Goal: Task Accomplishment & Management: Complete application form

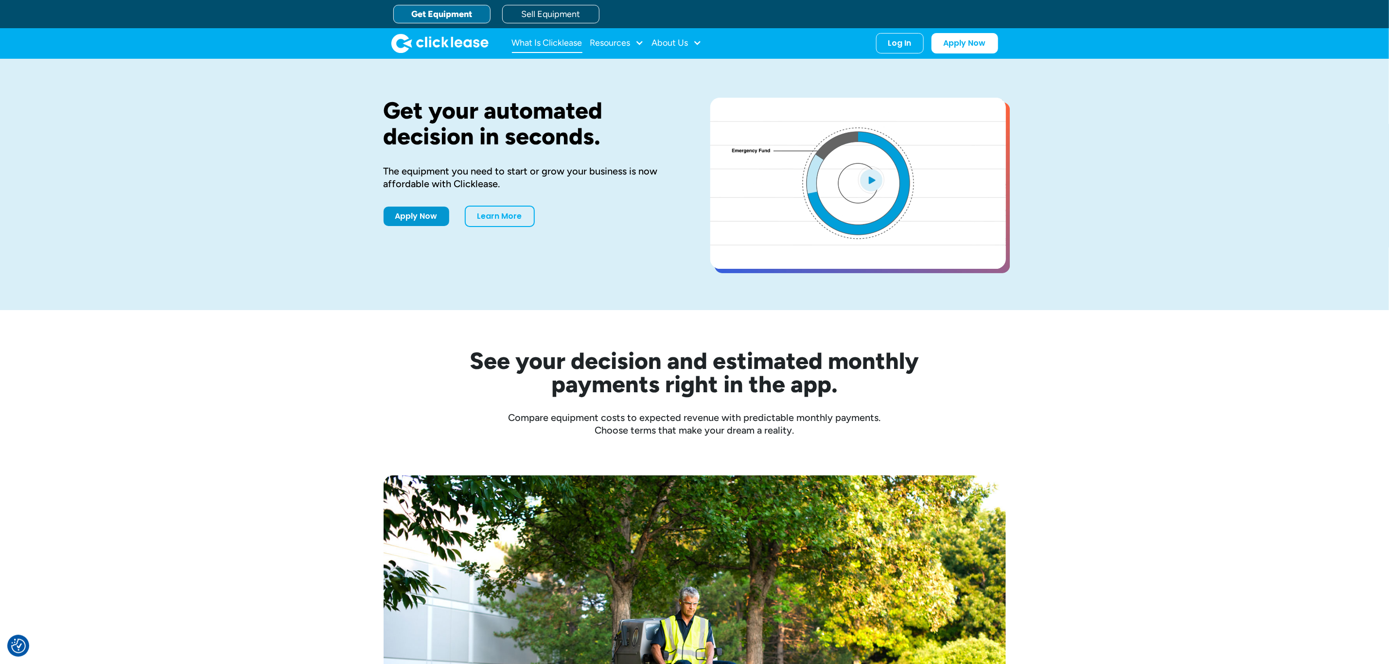
click at [547, 41] on link "What Is Clicklease" at bounding box center [547, 43] width 71 height 19
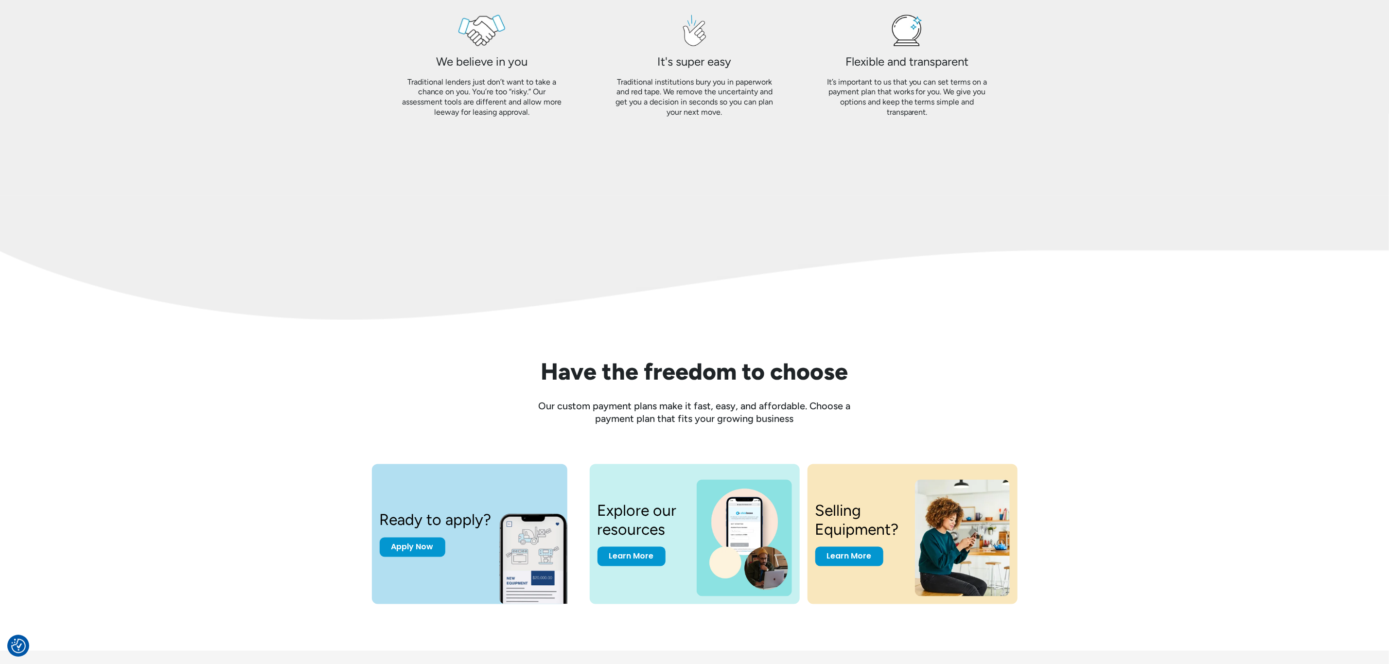
scroll to position [1094, 0]
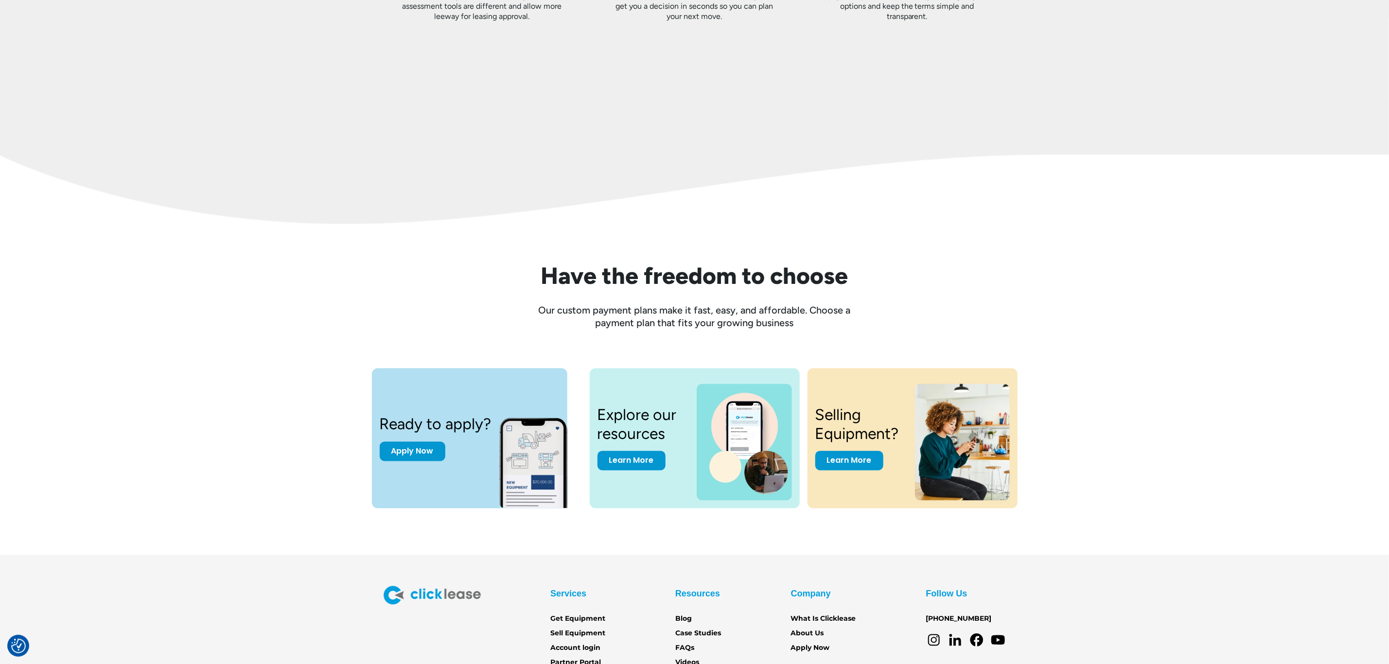
click at [674, 422] on h3 "Explore our resources" at bounding box center [642, 424] width 88 height 37
click at [634, 467] on link "Learn More" at bounding box center [632, 458] width 68 height 19
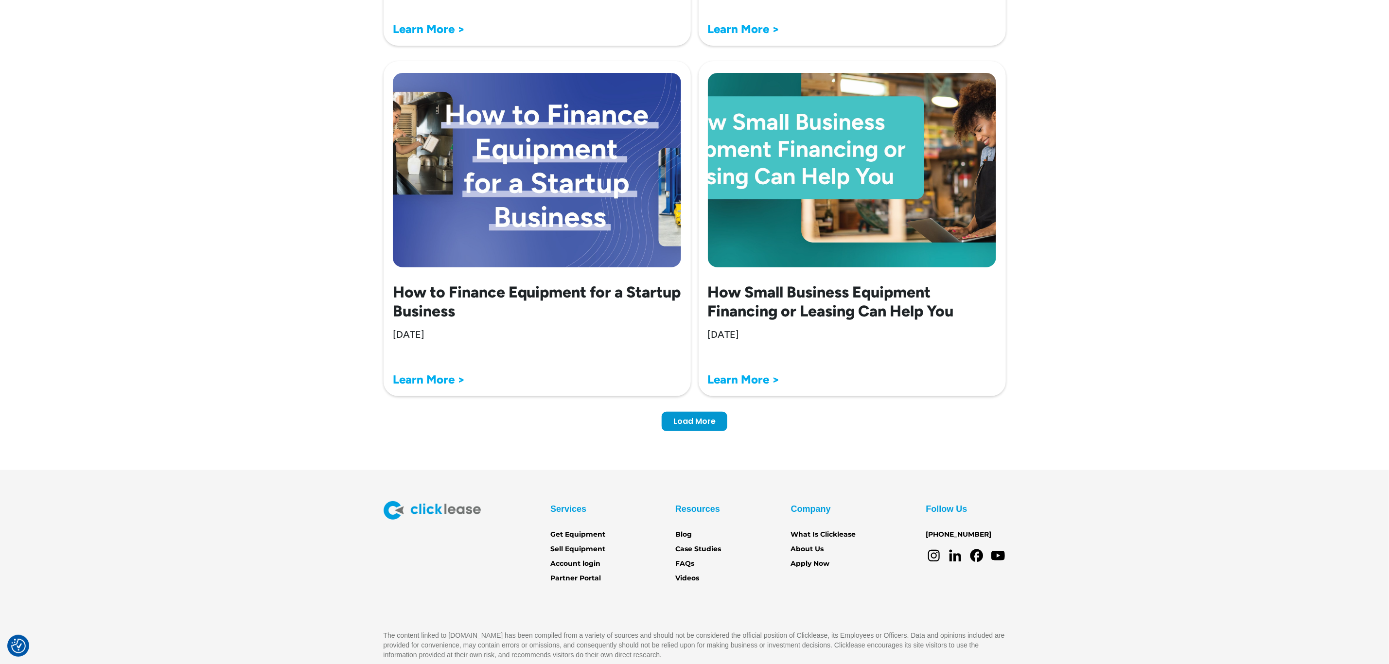
scroll to position [2873, 0]
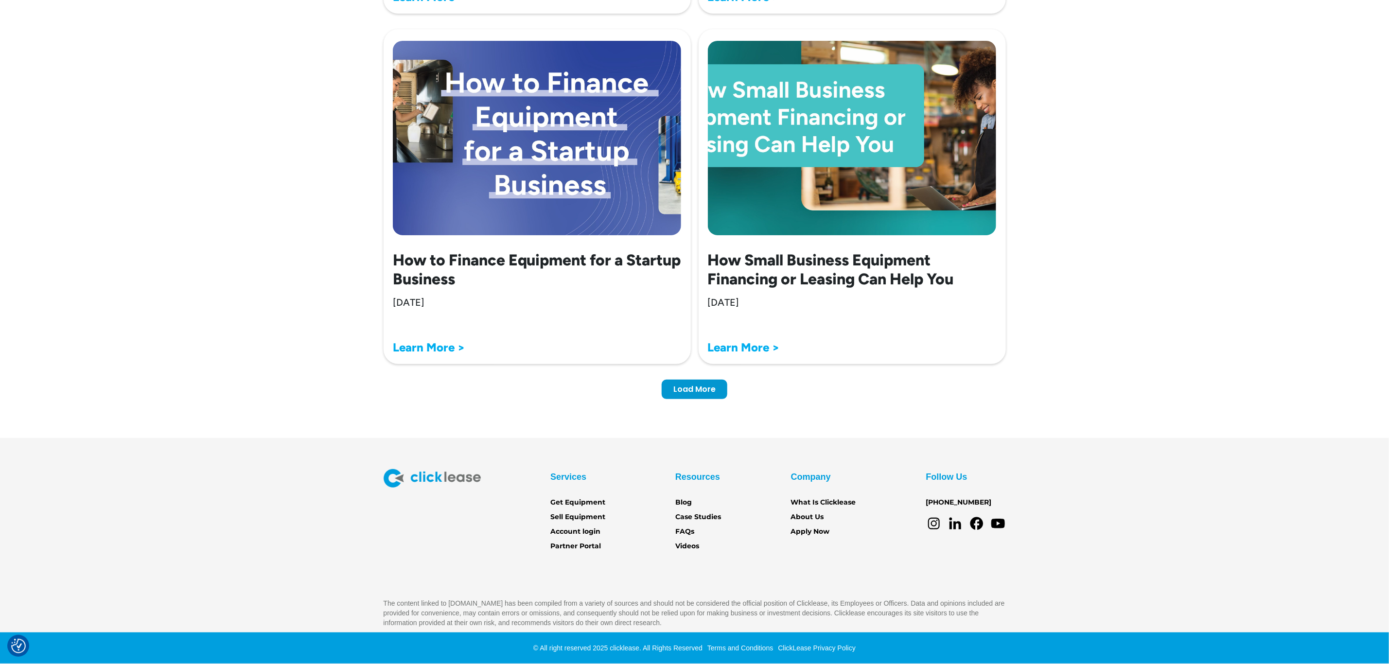
click at [1230, 543] on div "Services Get Equipment Sell Equipment Account login Partner Portal Resources Bl…" at bounding box center [694, 548] width 1389 height 159
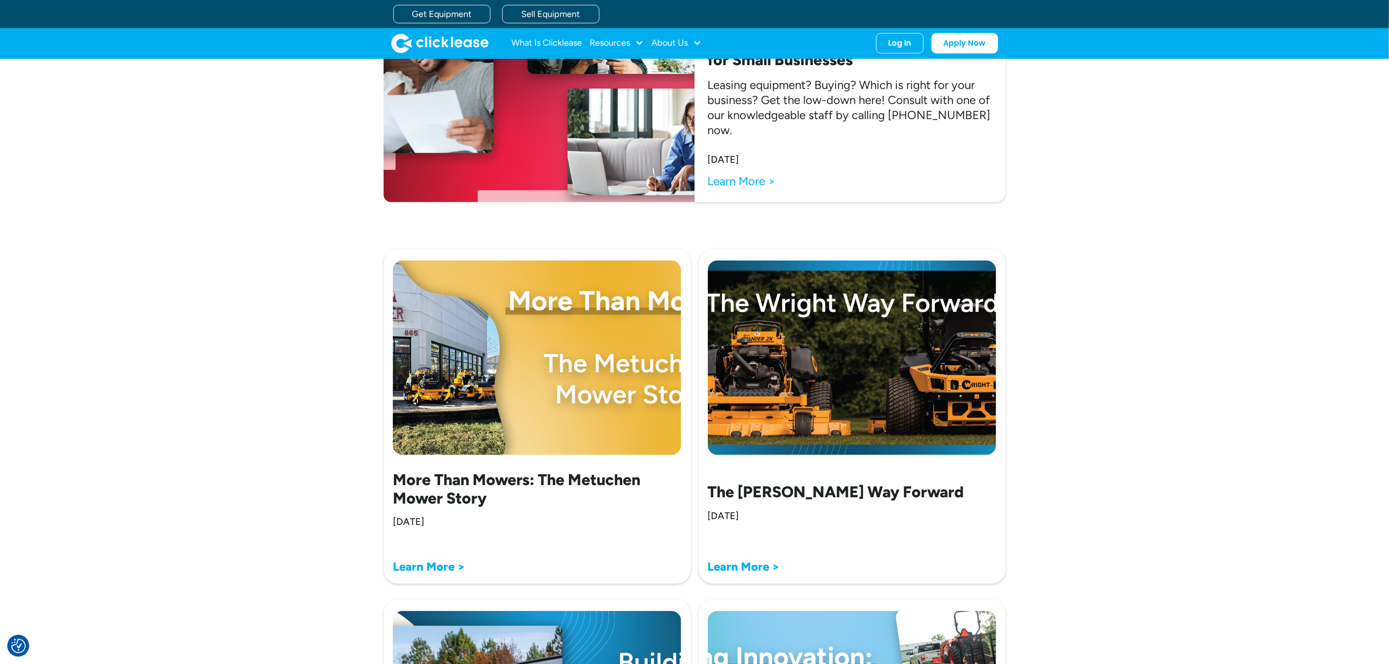
scroll to position [0, 0]
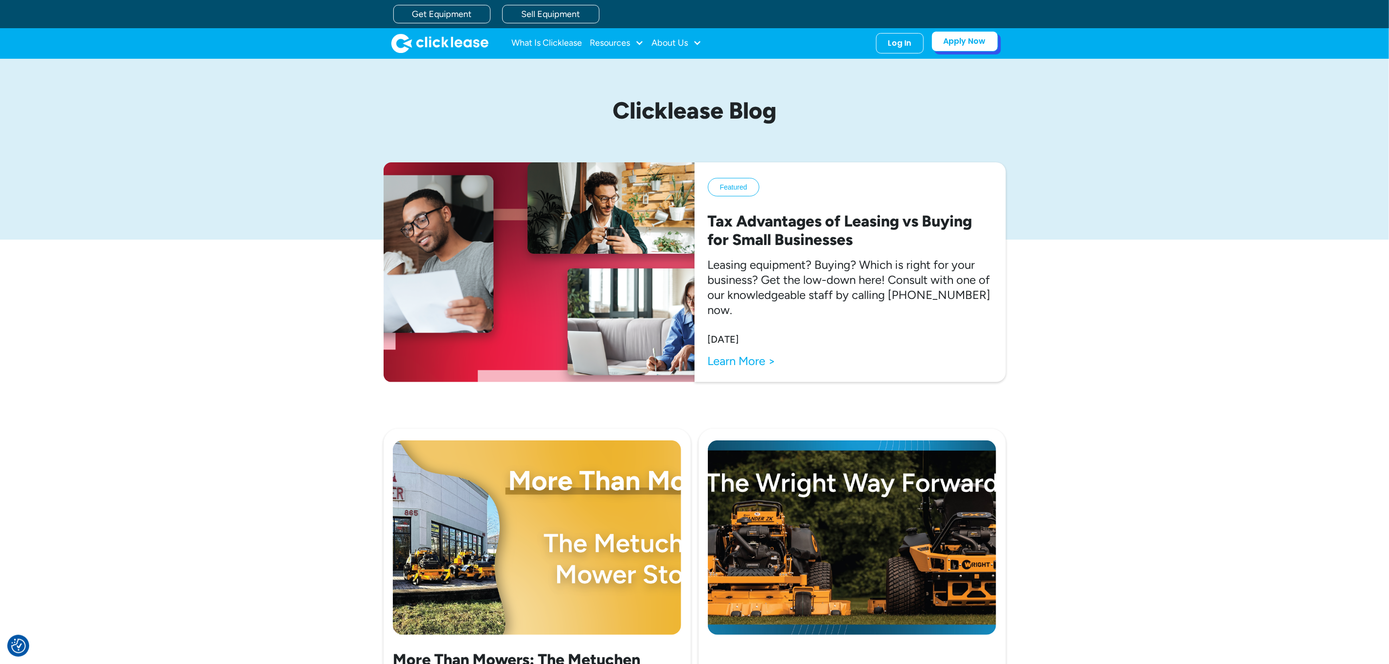
click at [956, 46] on link "Apply Now" at bounding box center [965, 41] width 67 height 20
